Goal: Task Accomplishment & Management: Manage account settings

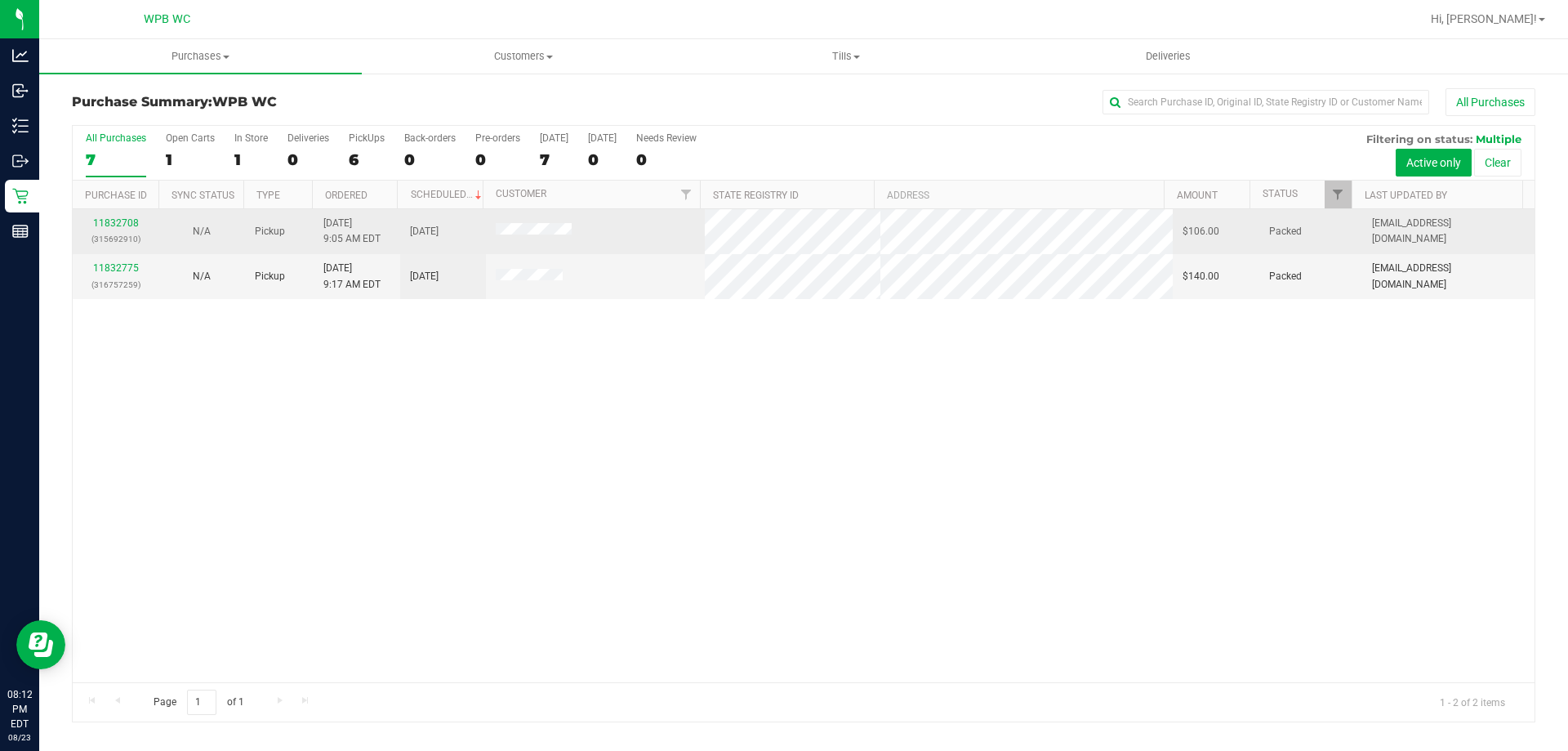
click at [132, 231] on div "11832708 (315692910)" at bounding box center [115, 231] width 66 height 31
click at [121, 223] on link "11832708" at bounding box center [116, 222] width 45 height 12
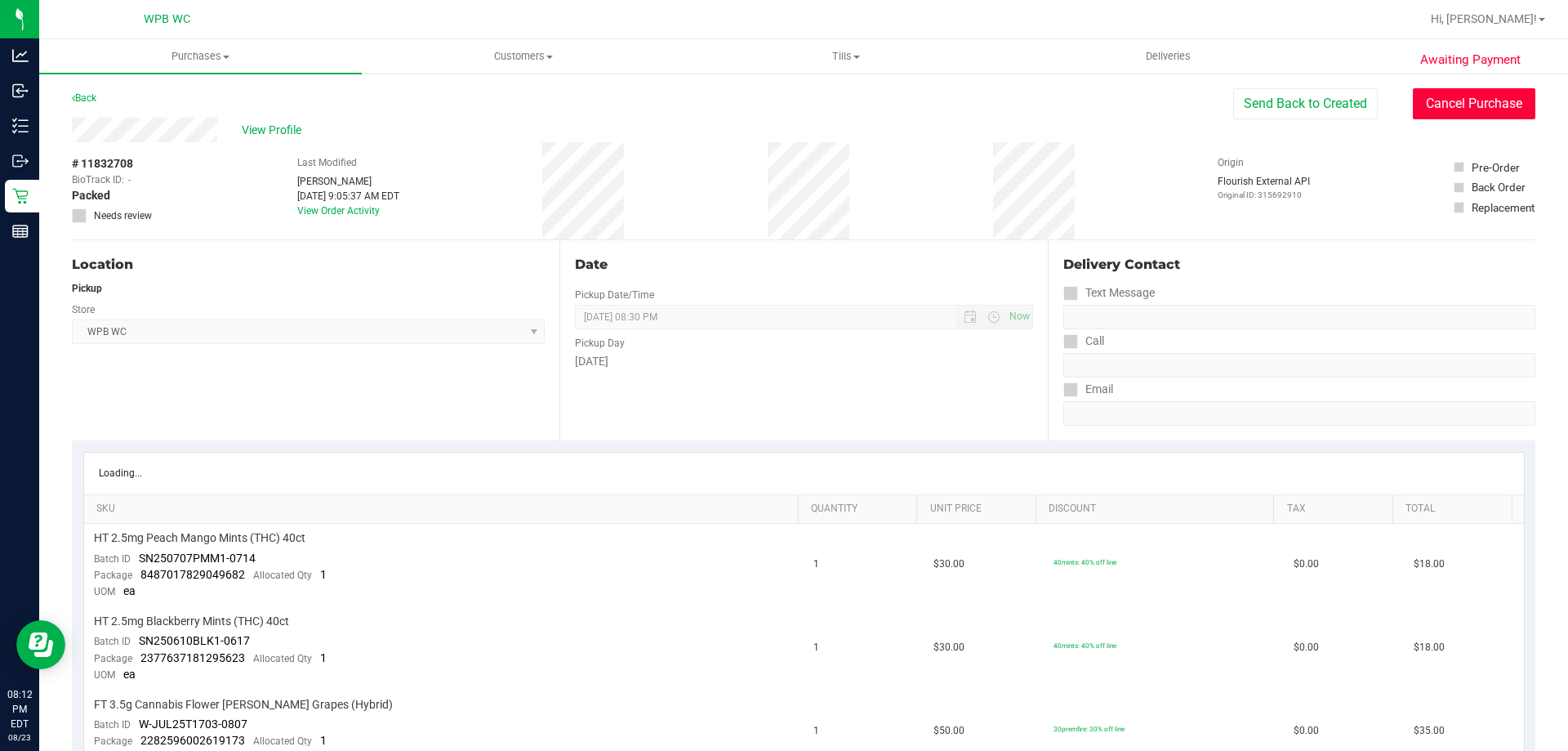
click at [1488, 91] on button "Cancel Purchase" at bounding box center [1474, 104] width 123 height 31
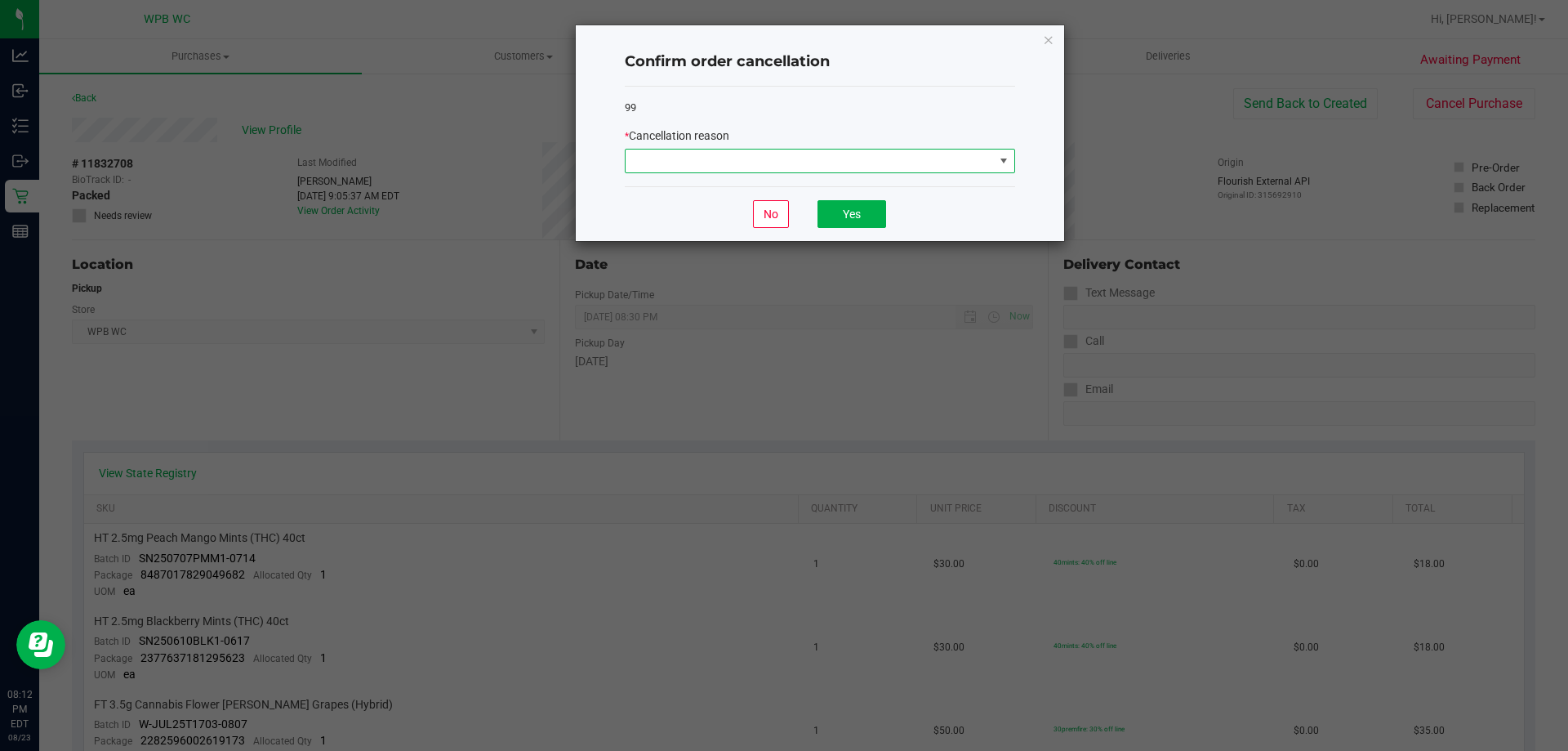
click at [679, 161] on span at bounding box center [810, 161] width 369 height 23
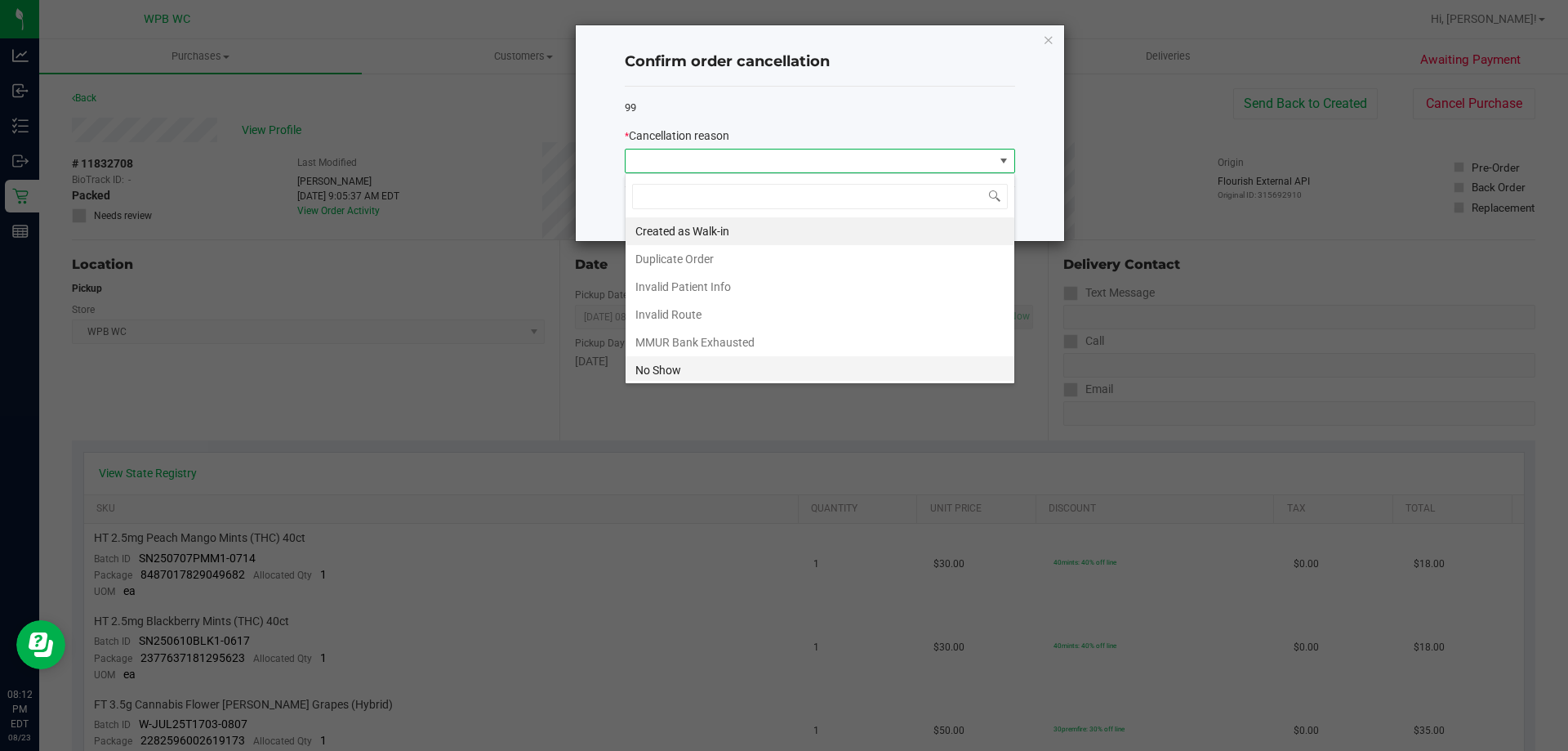
scroll to position [25, 390]
drag, startPoint x: 675, startPoint y: 373, endPoint x: 797, endPoint y: 270, distance: 159.7
click at [677, 372] on li "No Show" at bounding box center [820, 370] width 389 height 28
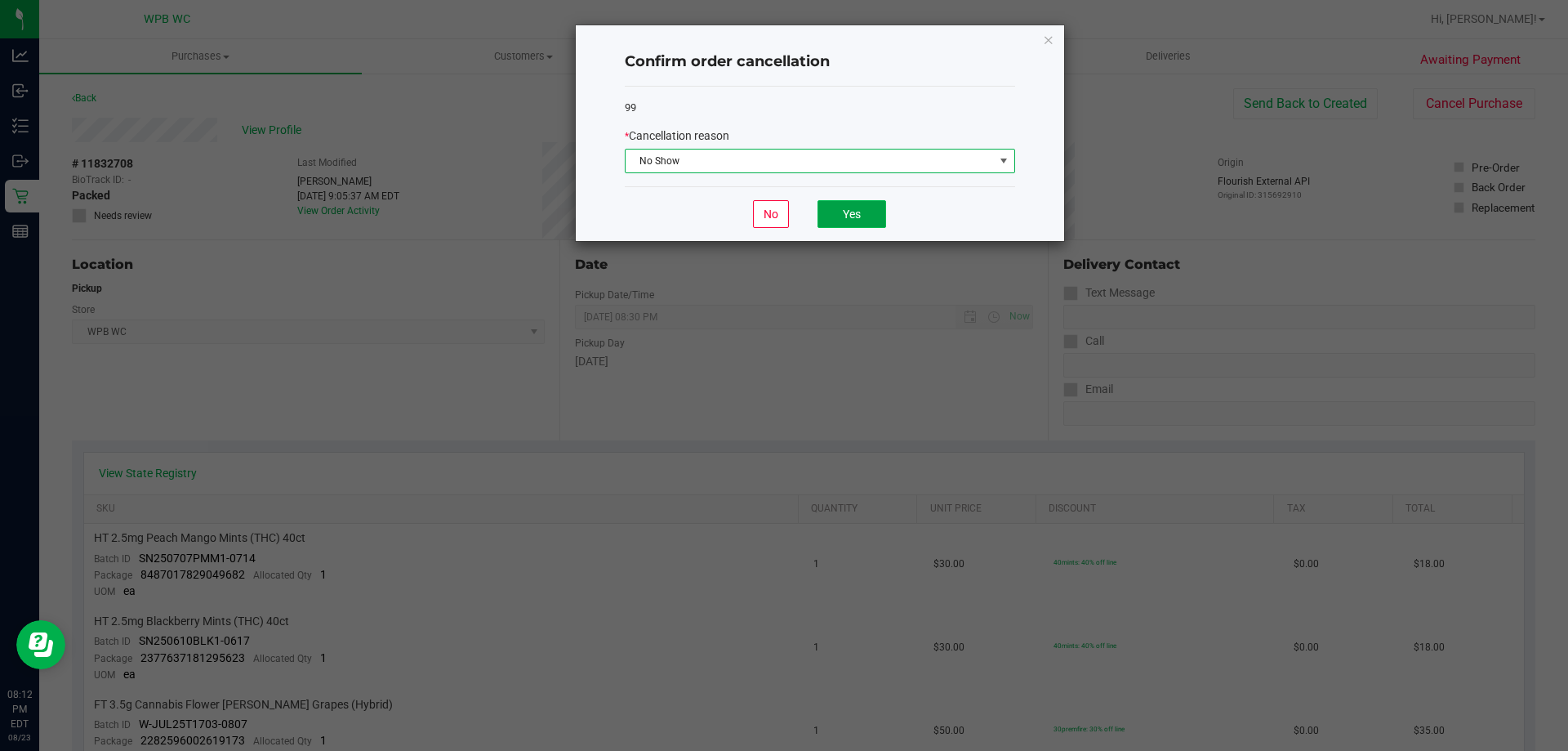
click at [855, 204] on button "Yes" at bounding box center [852, 213] width 69 height 28
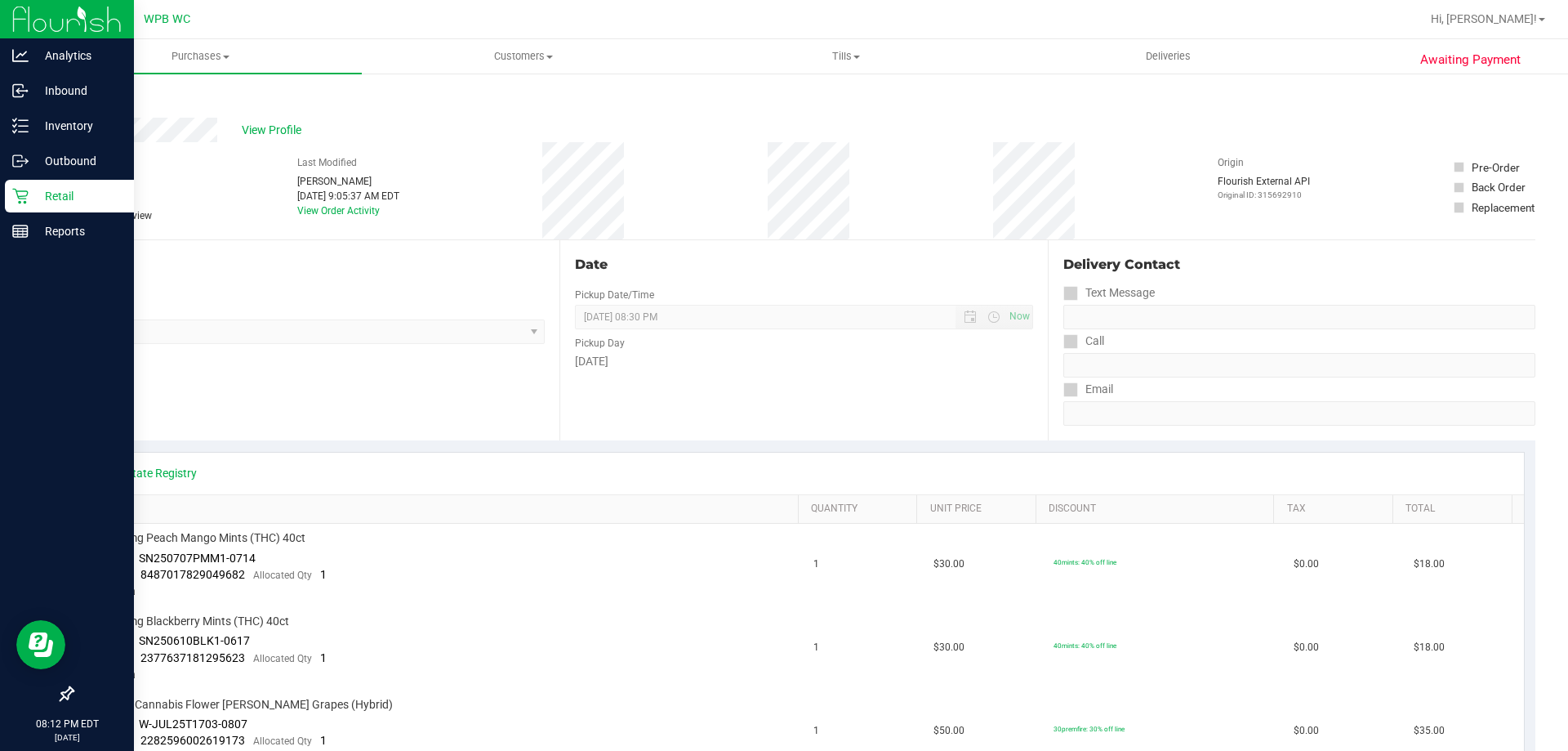
click at [32, 203] on p "Retail" at bounding box center [77, 196] width 98 height 20
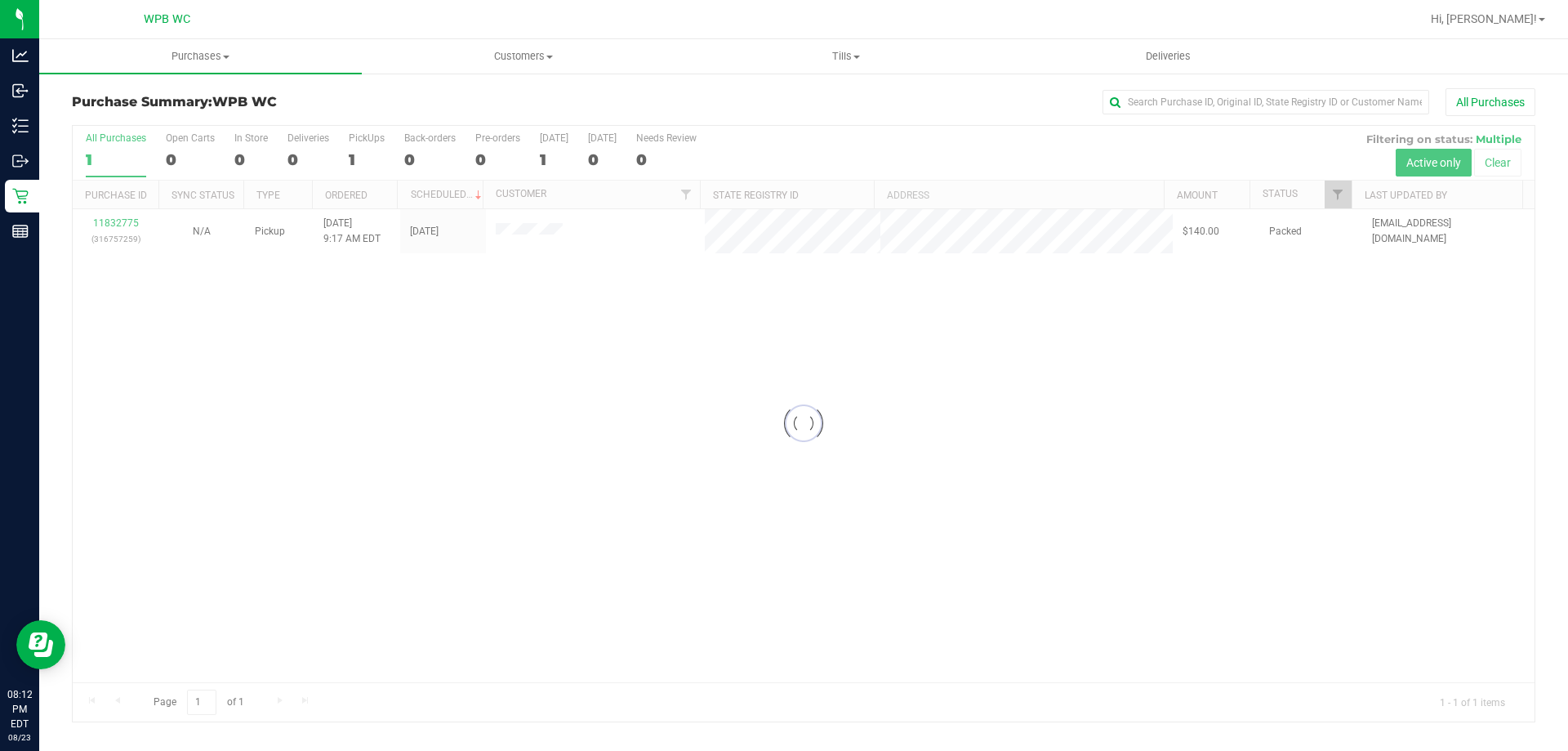
click at [120, 220] on div at bounding box center [804, 424] width 1462 height 596
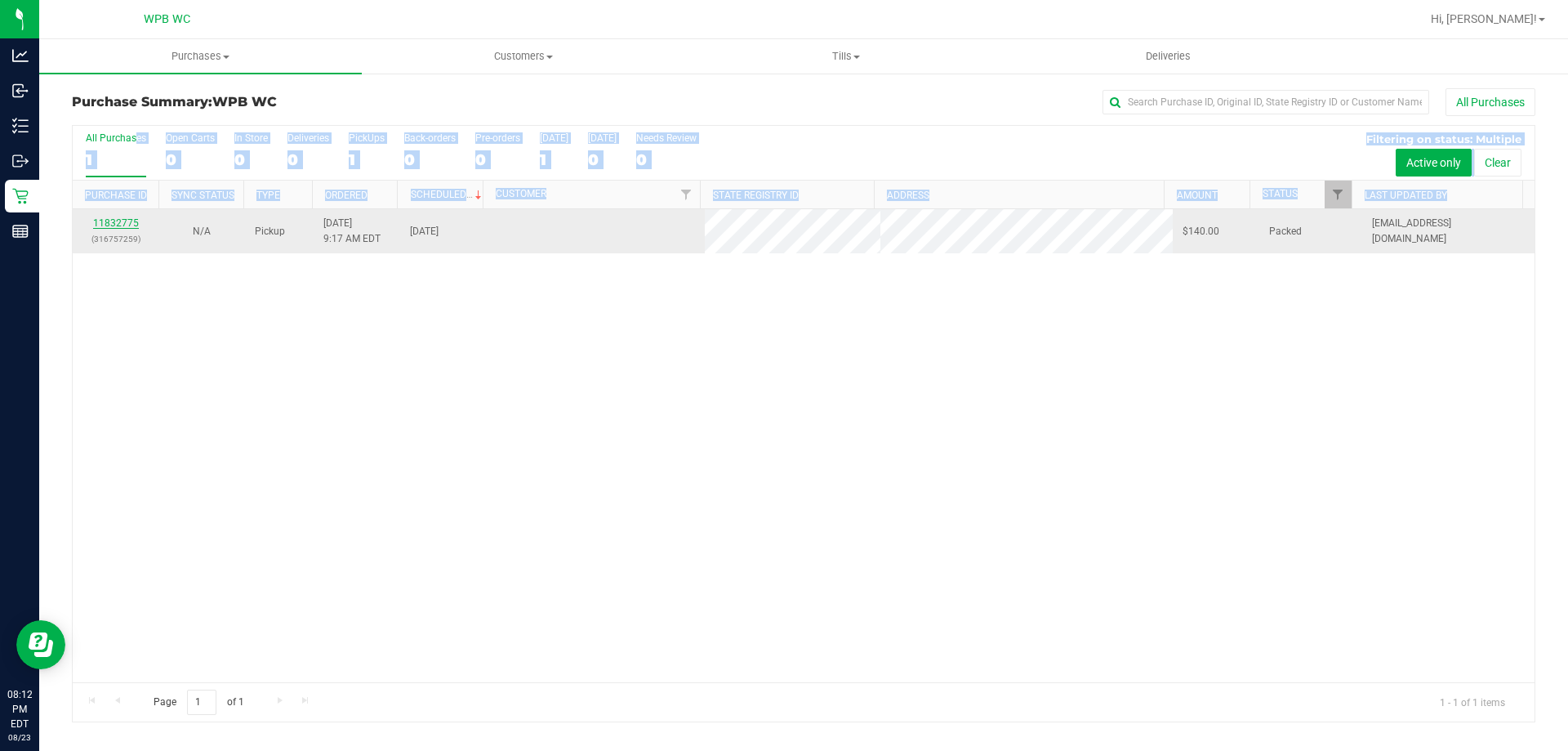
click at [120, 219] on link "11832775" at bounding box center [116, 222] width 45 height 12
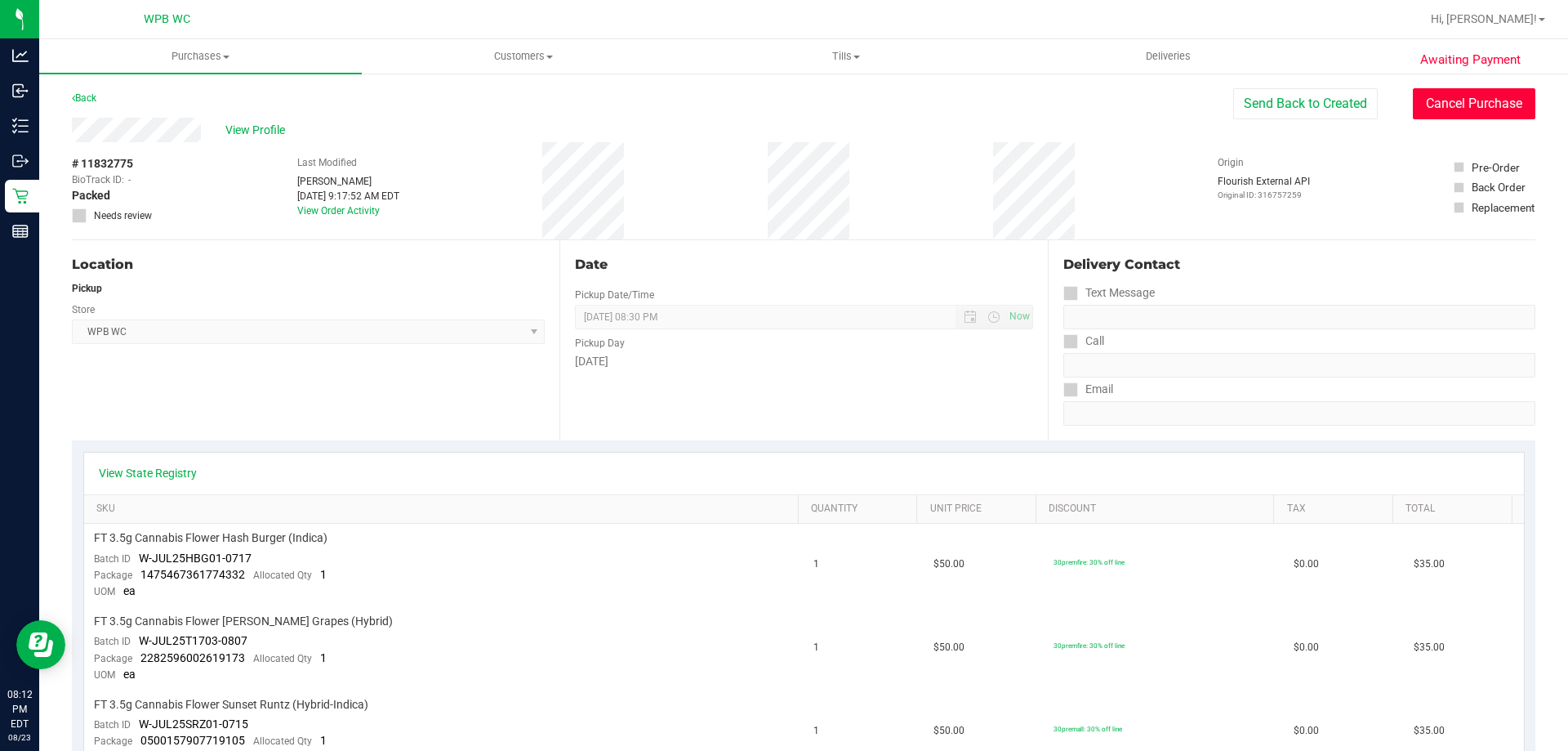
click at [1453, 110] on button "Cancel Purchase" at bounding box center [1474, 104] width 123 height 31
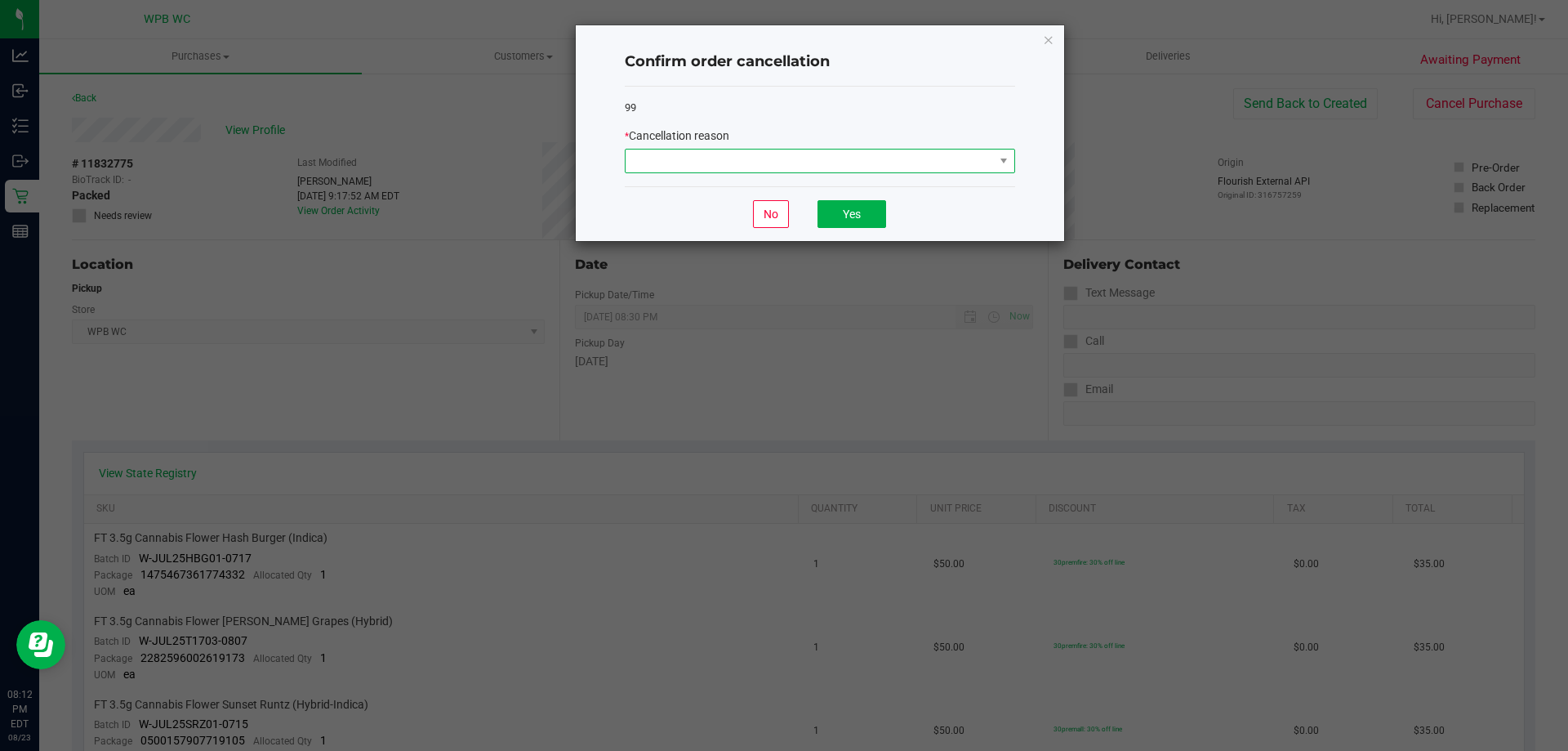
drag, startPoint x: 914, startPoint y: 162, endPoint x: 879, endPoint y: 168, distance: 35.5
click at [908, 161] on span at bounding box center [810, 161] width 369 height 23
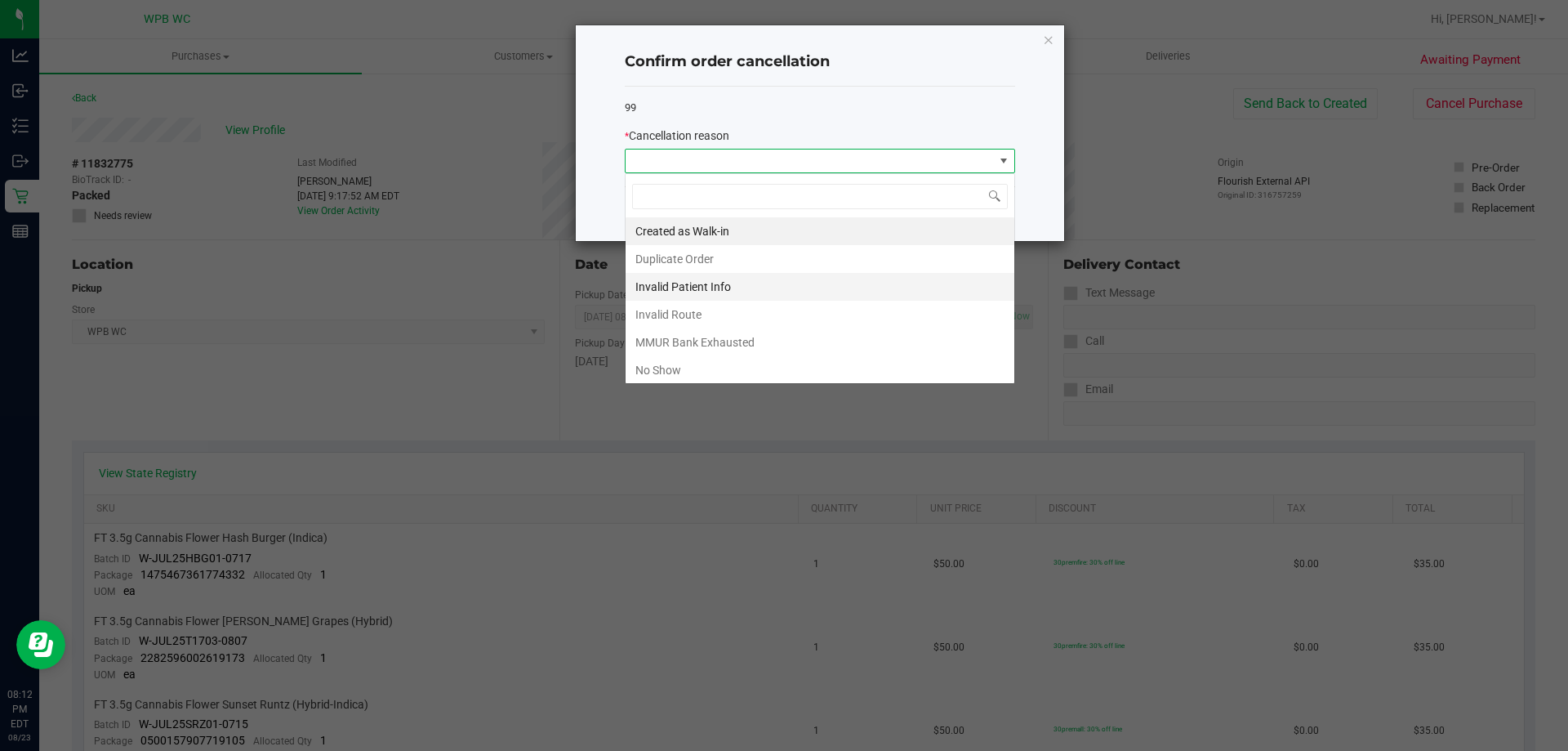
scroll to position [25, 390]
drag, startPoint x: 666, startPoint y: 364, endPoint x: 678, endPoint y: 351, distance: 17.7
click at [669, 362] on li "No Show" at bounding box center [820, 370] width 389 height 28
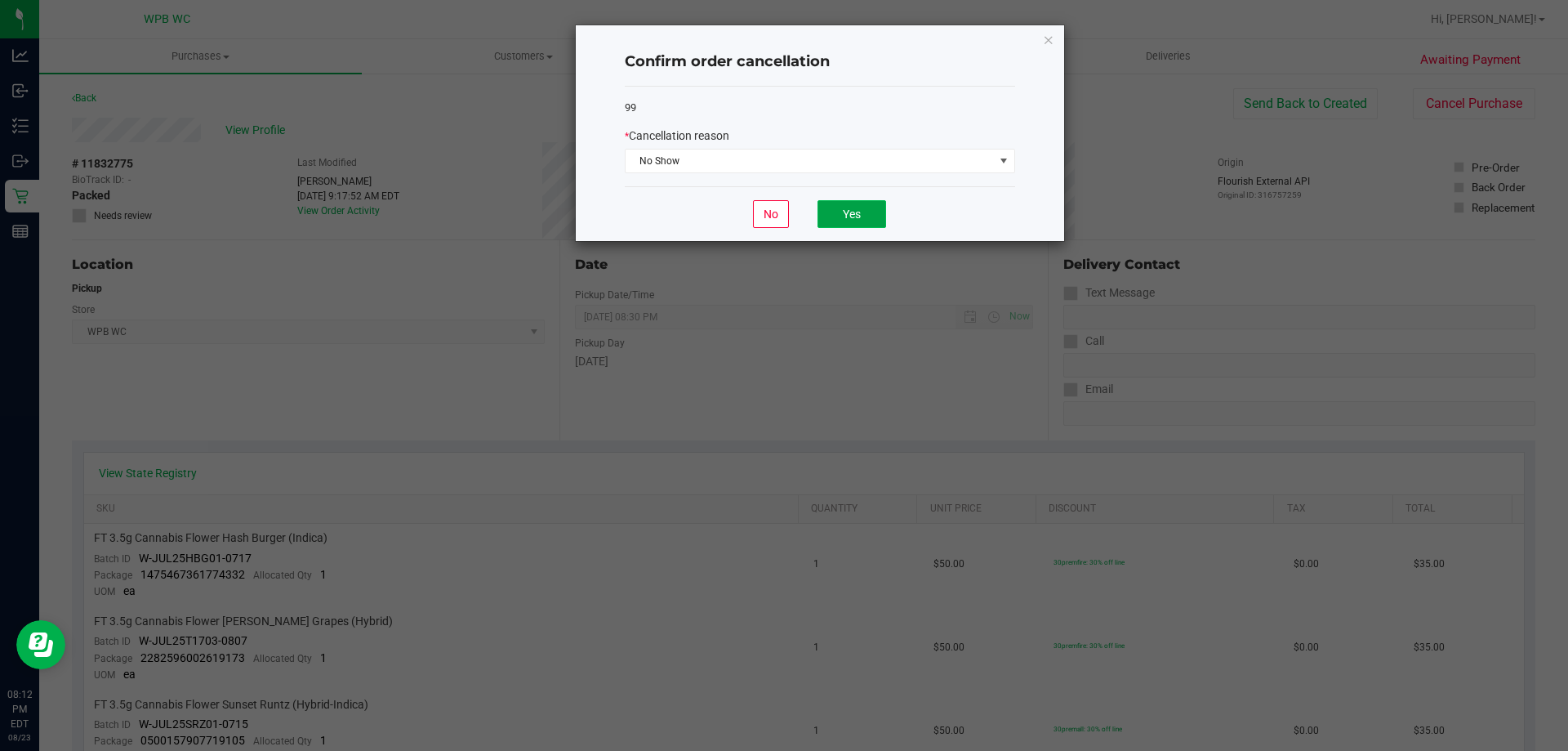
click at [871, 213] on button "Yes" at bounding box center [852, 213] width 69 height 28
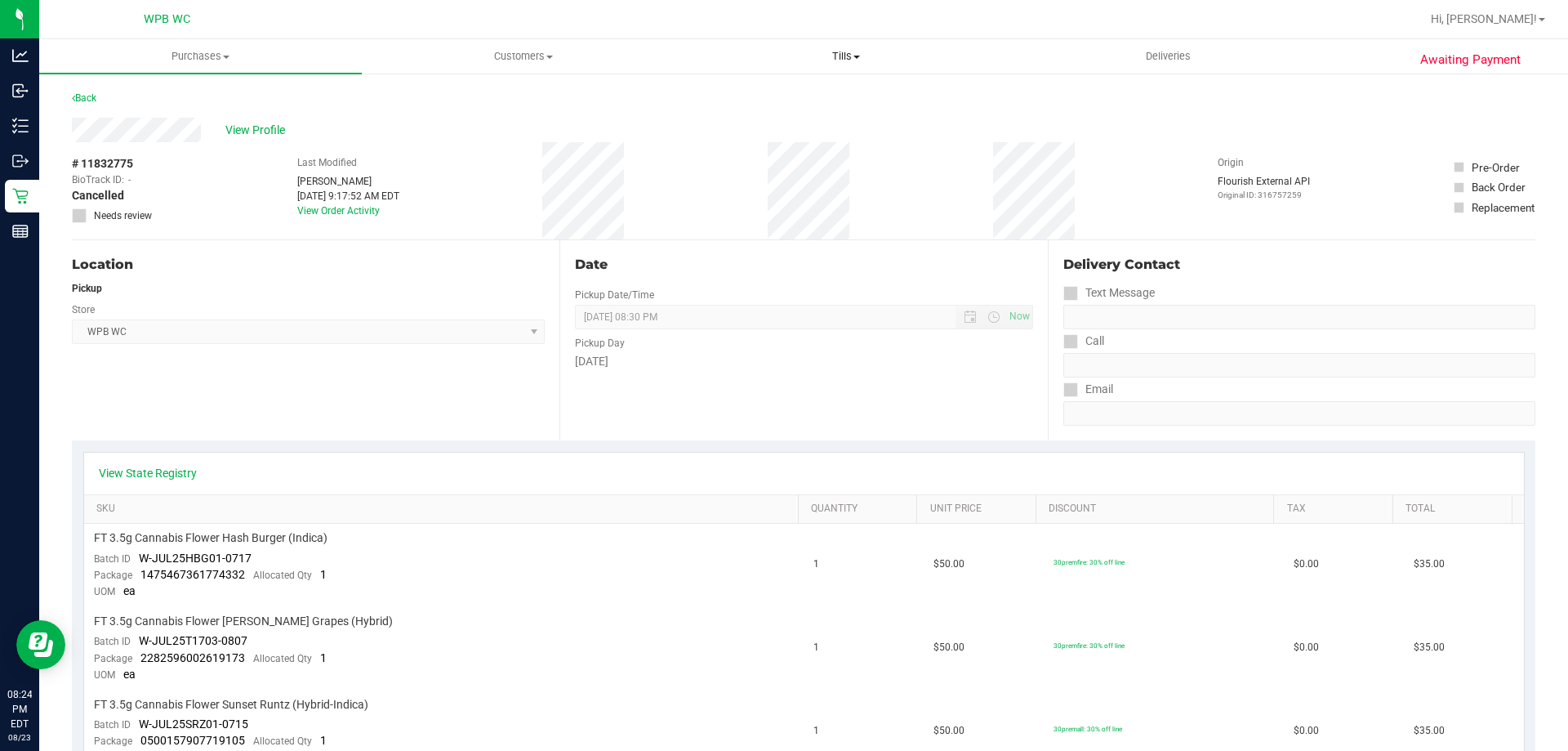
click at [854, 61] on span "Tills" at bounding box center [846, 56] width 321 height 15
click at [745, 102] on span "Manage tills" at bounding box center [739, 98] width 110 height 14
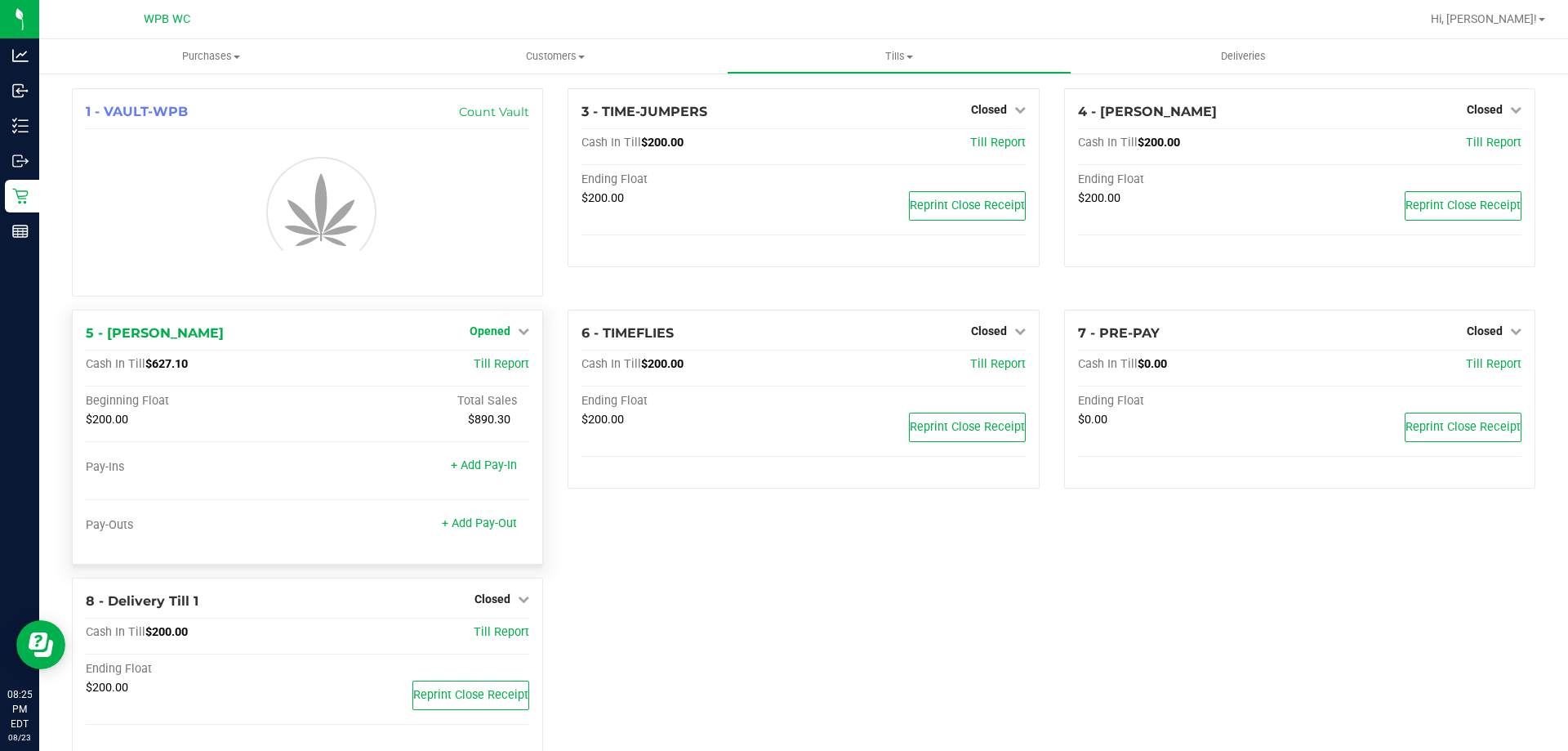
click at [506, 336] on span "Opened" at bounding box center [489, 331] width 41 height 13
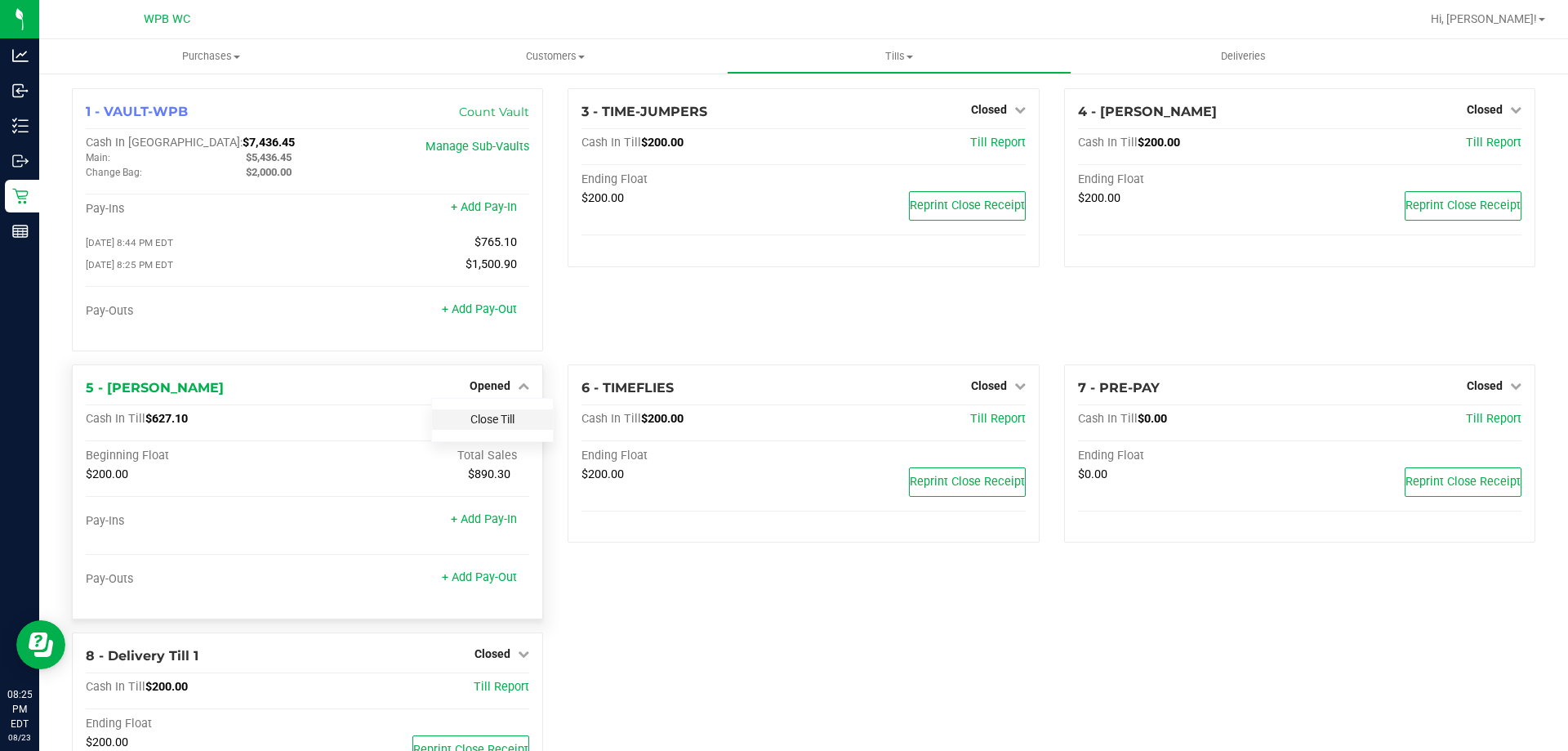
click at [484, 425] on link "Close Till" at bounding box center [492, 419] width 44 height 13
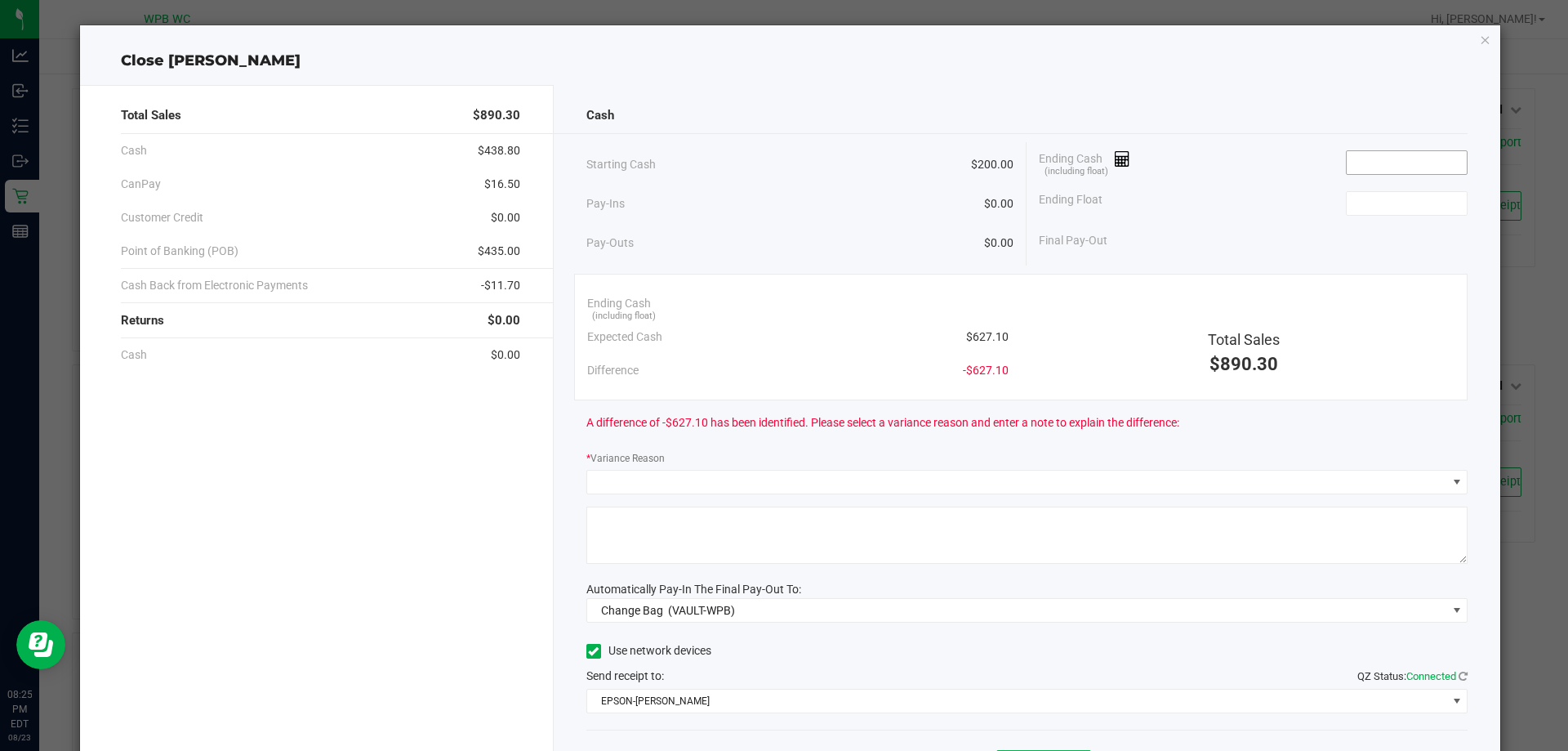
click at [1382, 152] on input at bounding box center [1406, 162] width 120 height 23
type input "$622.10"
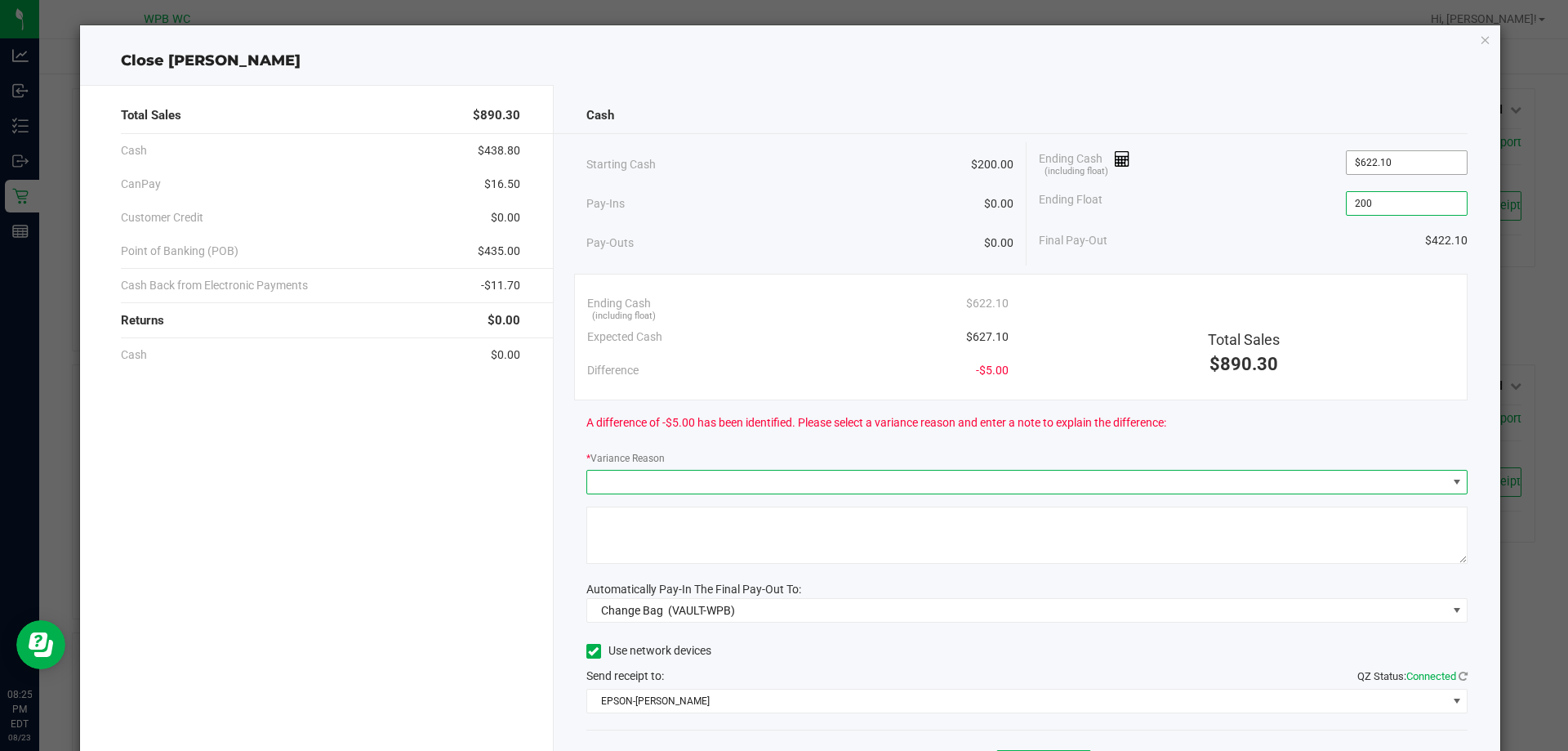
type input "$200.00"
click at [1480, 34] on icon "button" at bounding box center [1485, 39] width 12 height 20
